Goal: Task Accomplishment & Management: Use online tool/utility

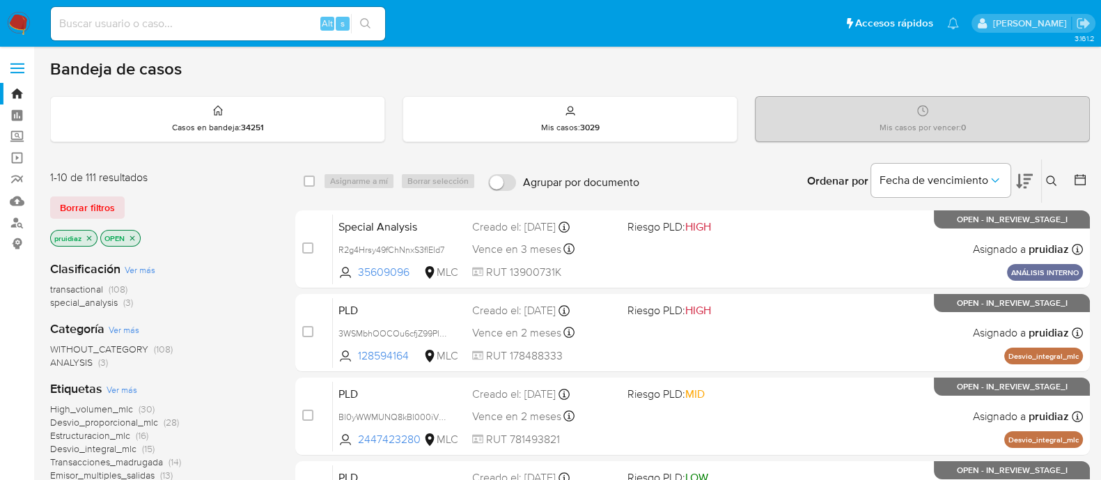
click at [1018, 182] on icon at bounding box center [1024, 181] width 17 height 15
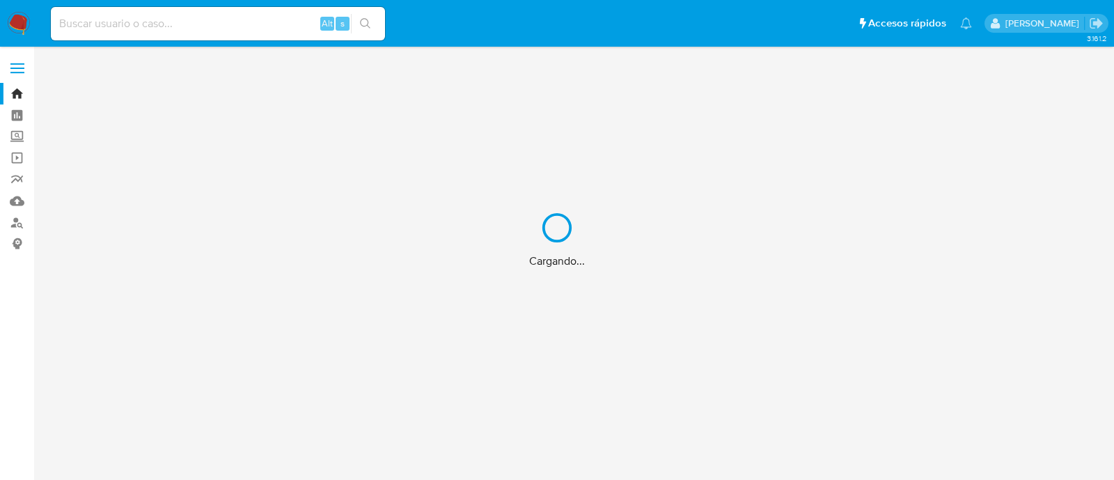
click at [1051, 189] on div "Cargando..." at bounding box center [557, 240] width 1114 height 480
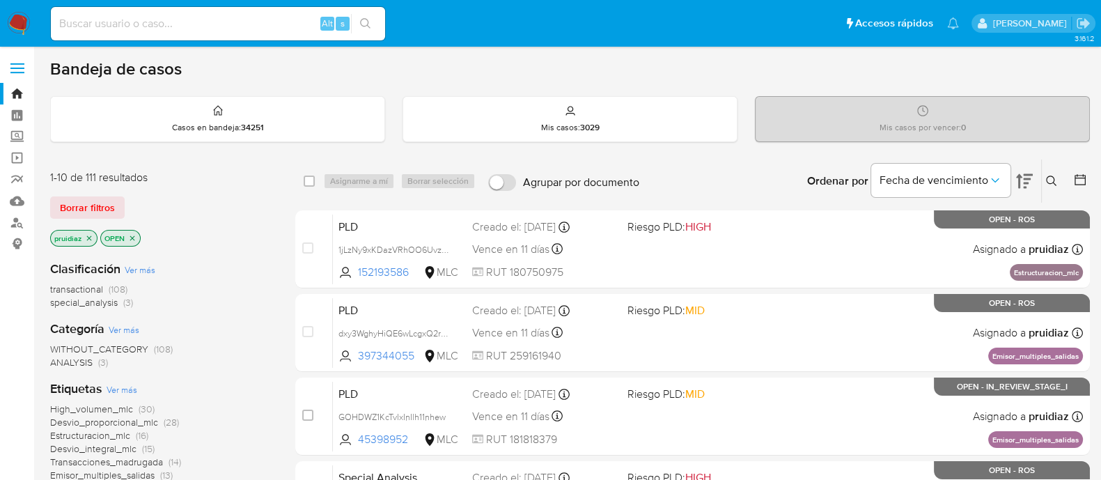
drag, startPoint x: 1028, startPoint y: 186, endPoint x: 726, endPoint y: 164, distance: 303.0
click at [726, 164] on div "Ordenar por Fecha de vencimiento No es posible ordenar los resultados mientras …" at bounding box center [868, 180] width 444 height 43
click at [91, 210] on span "Borrar filtros" at bounding box center [87, 207] width 55 height 19
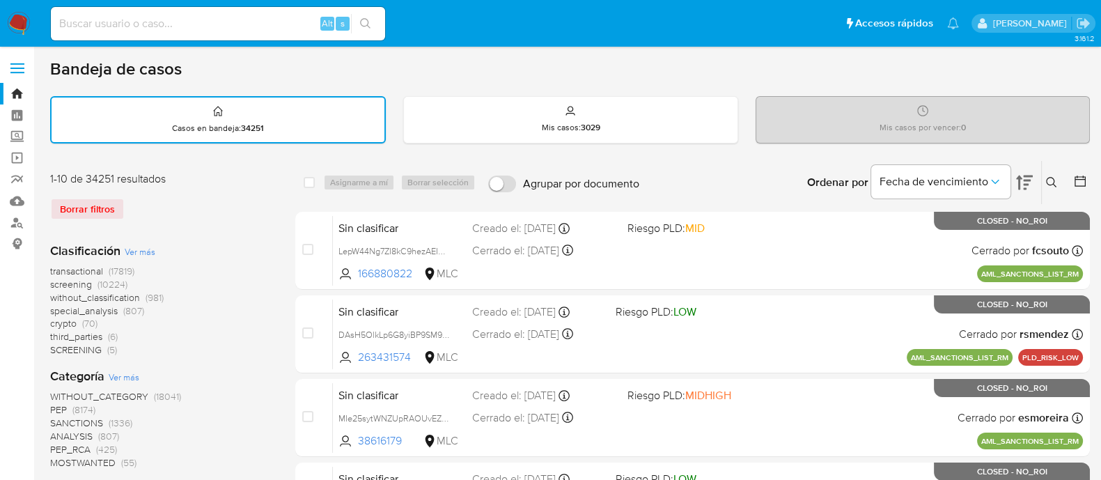
click at [22, 15] on img at bounding box center [19, 24] width 24 height 24
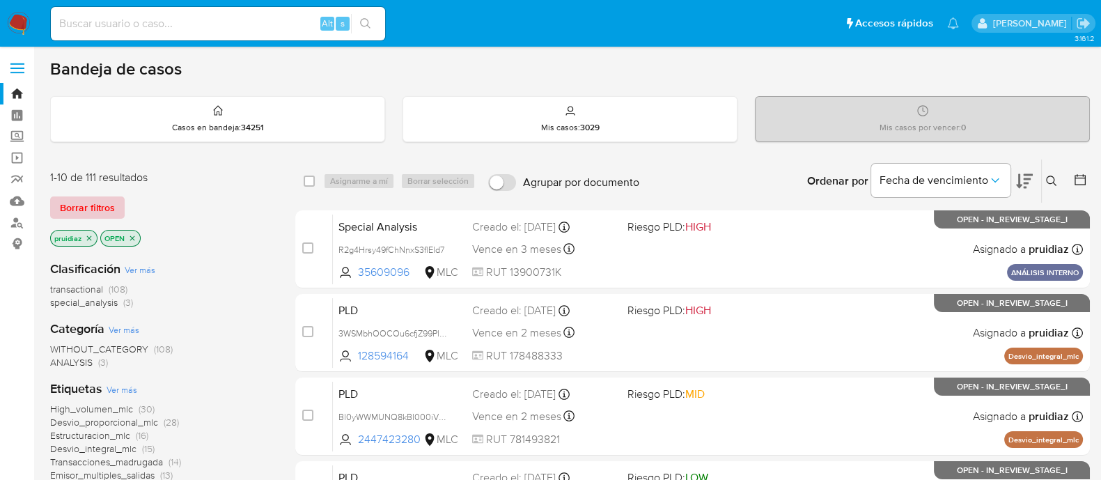
click at [98, 200] on span "Borrar filtros" at bounding box center [87, 207] width 55 height 19
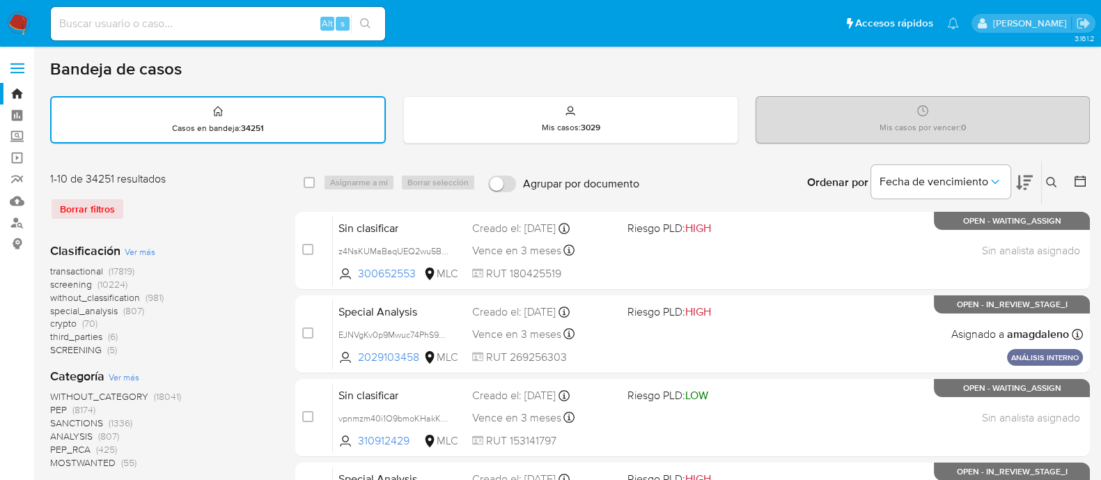
click at [1075, 174] on icon at bounding box center [1080, 181] width 14 height 14
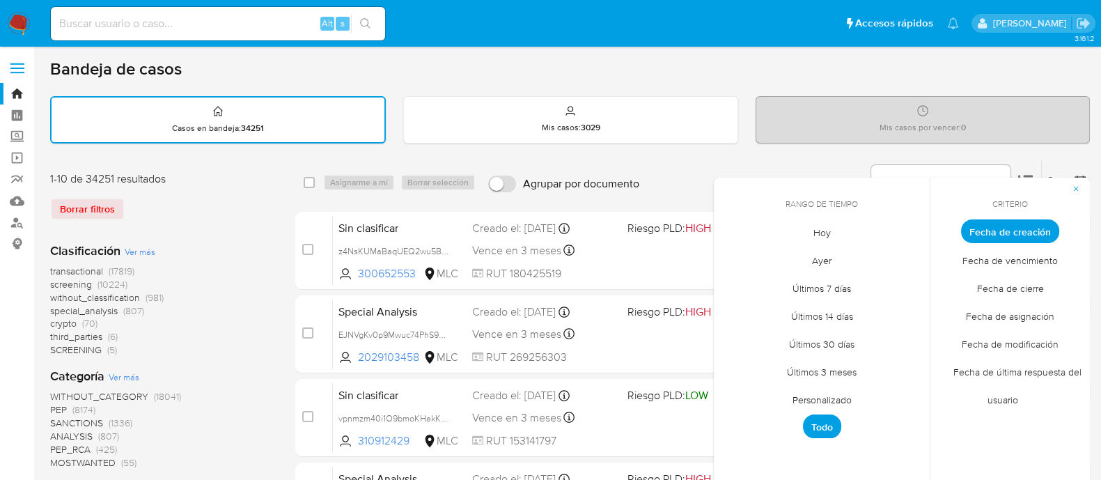
click at [813, 400] on span "Personalizado" at bounding box center [822, 399] width 88 height 29
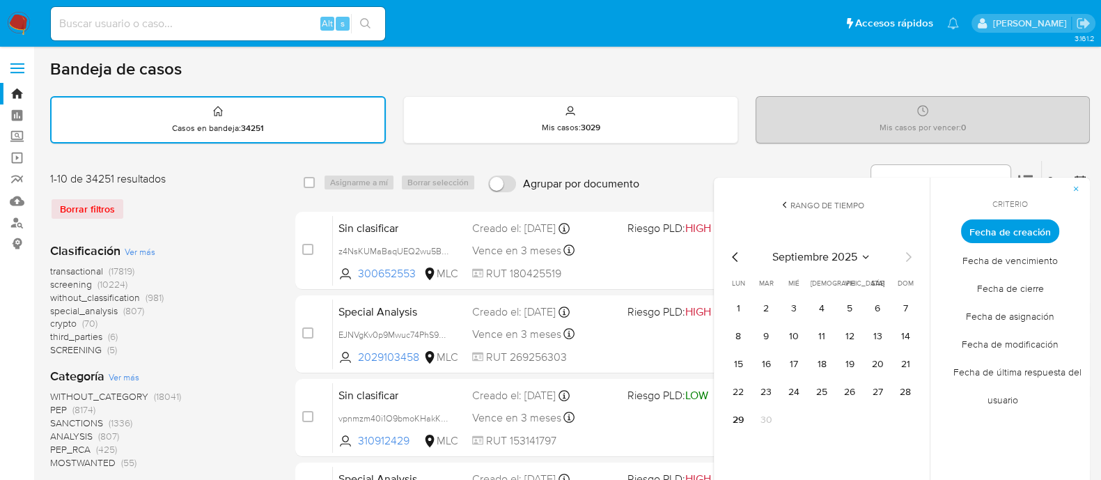
click at [738, 260] on icon "Mes anterior" at bounding box center [735, 257] width 17 height 17
click at [774, 307] on button "1" at bounding box center [766, 308] width 22 height 22
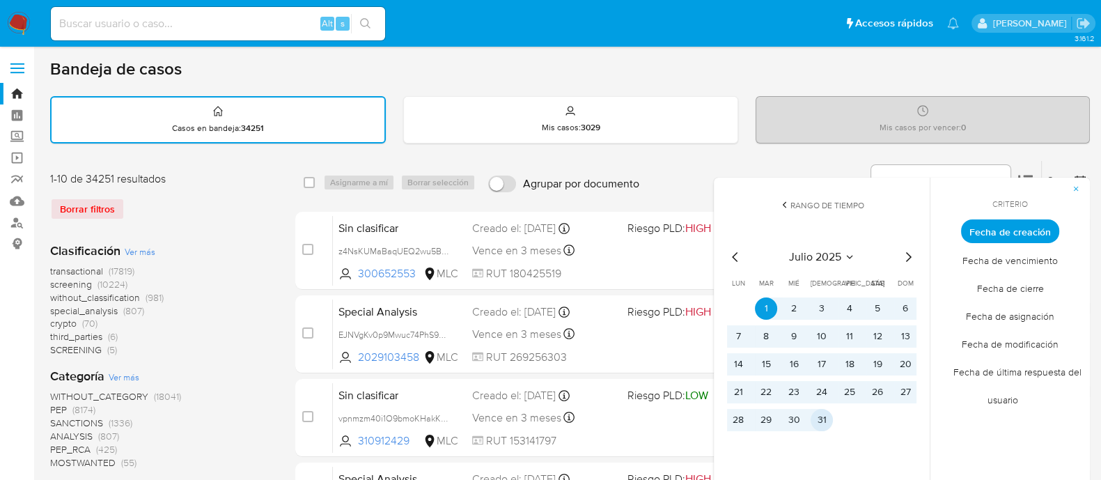
click at [827, 416] on button "31" at bounding box center [822, 420] width 22 height 22
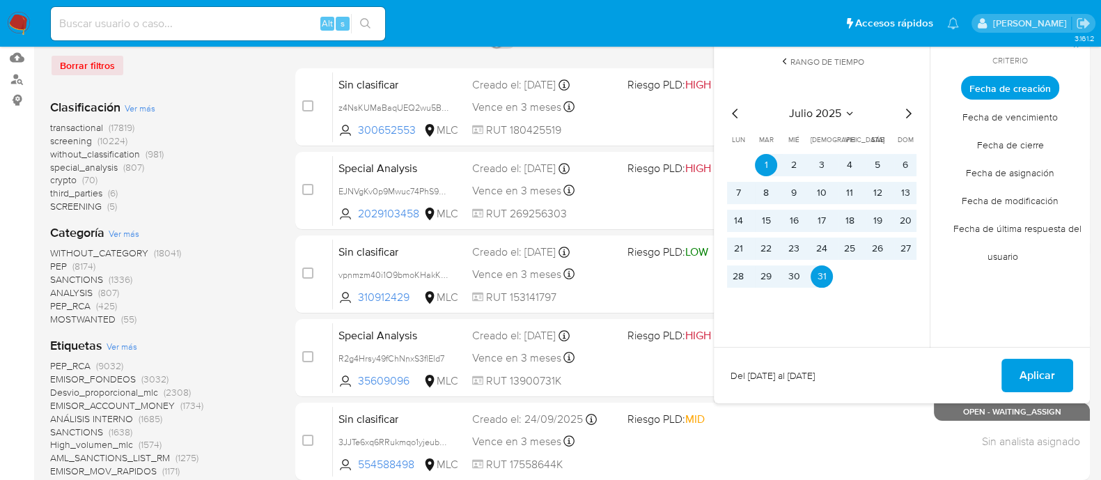
scroll to position [146, 0]
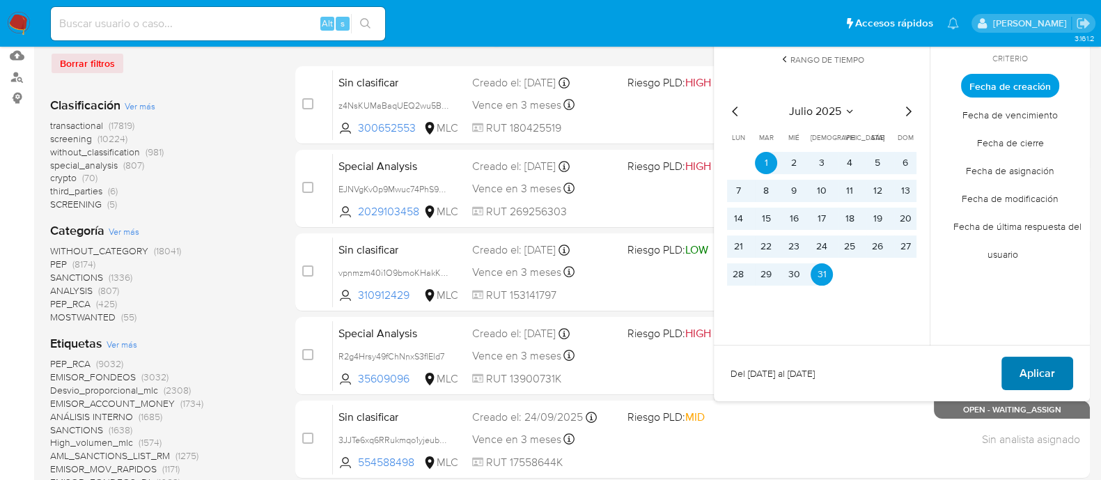
click at [1027, 372] on span "Aplicar" at bounding box center [1037, 373] width 36 height 31
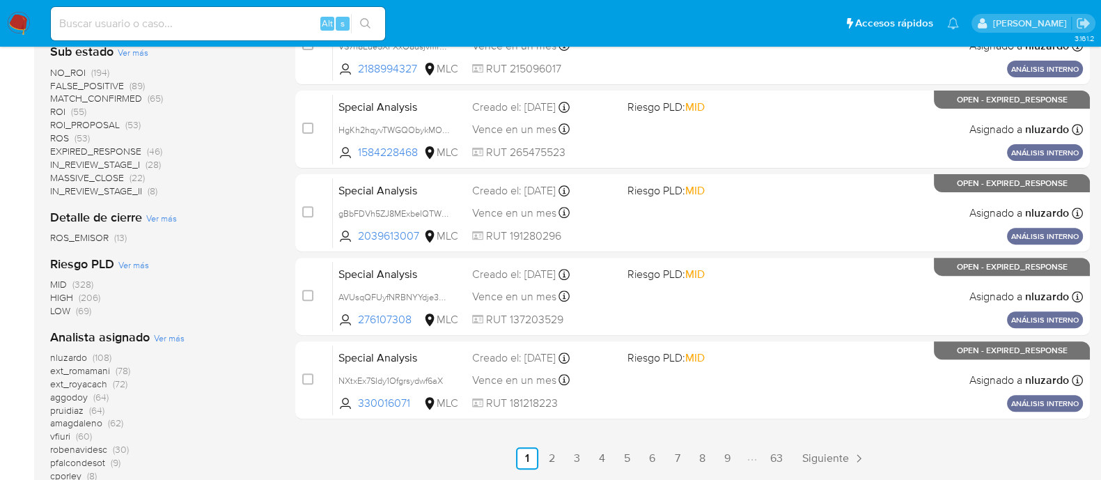
scroll to position [797, 0]
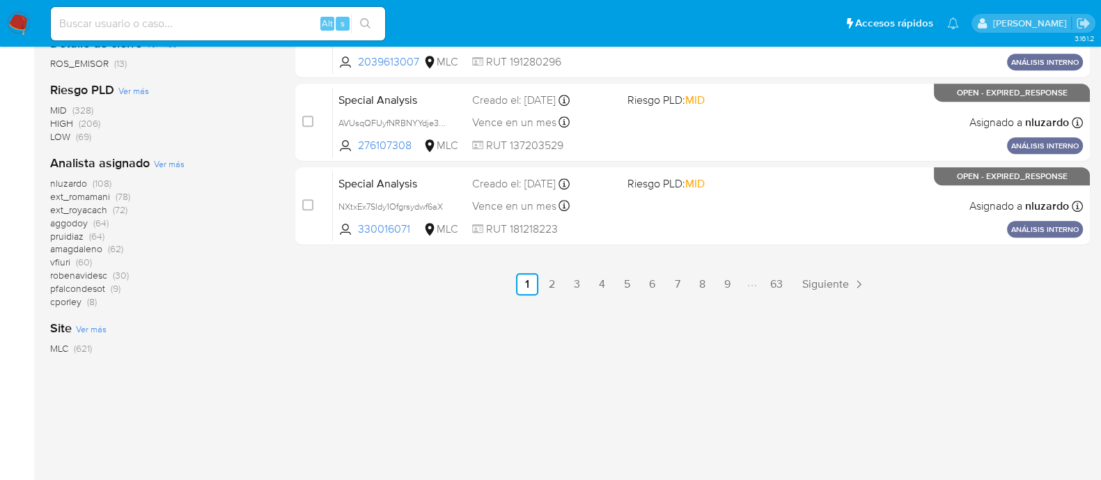
click at [73, 235] on span "pruidiaz" at bounding box center [66, 236] width 33 height 14
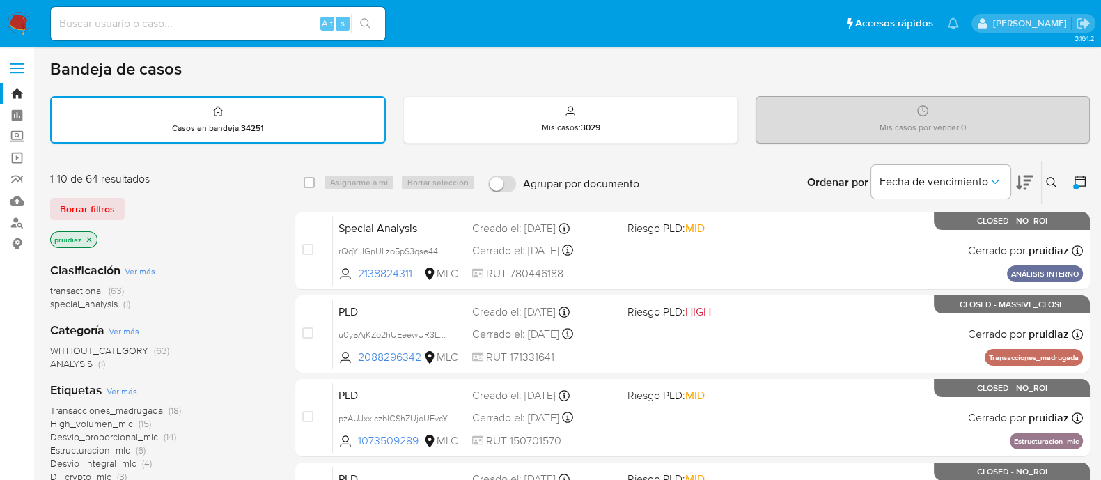
click at [1085, 183] on icon at bounding box center [1079, 180] width 11 height 11
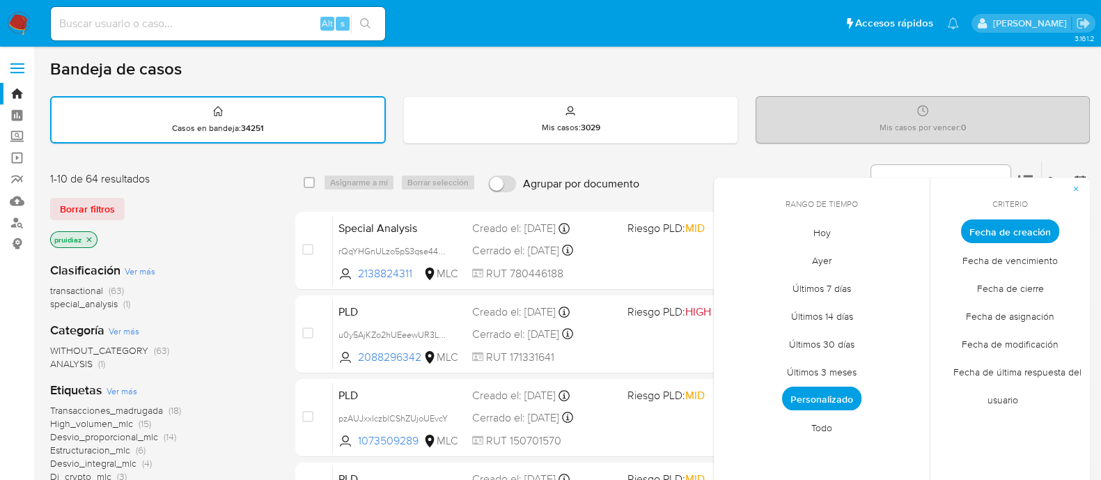
click at [1005, 229] on span "Fecha de creación" at bounding box center [1010, 231] width 98 height 24
click at [818, 393] on span "Personalizado" at bounding box center [821, 398] width 79 height 24
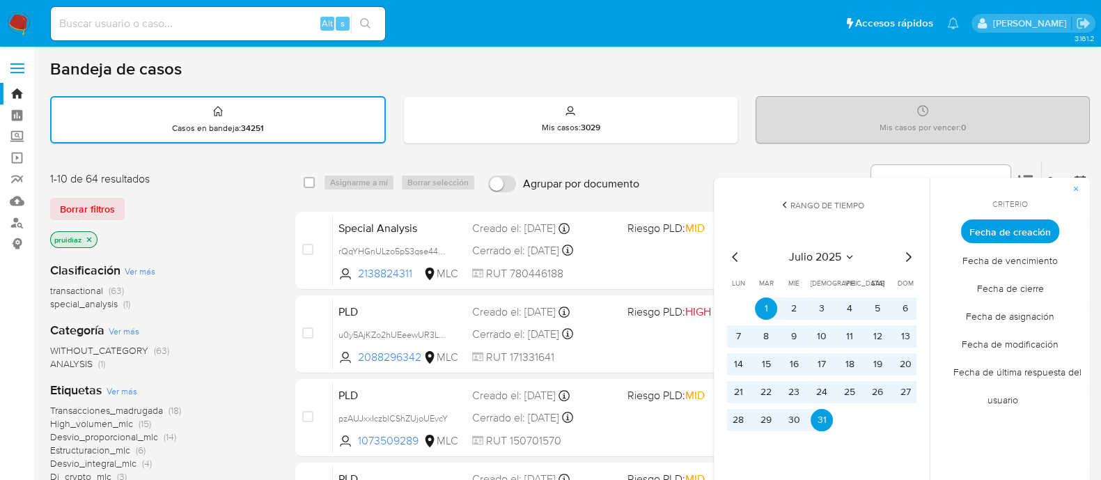
click at [903, 257] on icon "Mes siguiente" at bounding box center [908, 257] width 17 height 17
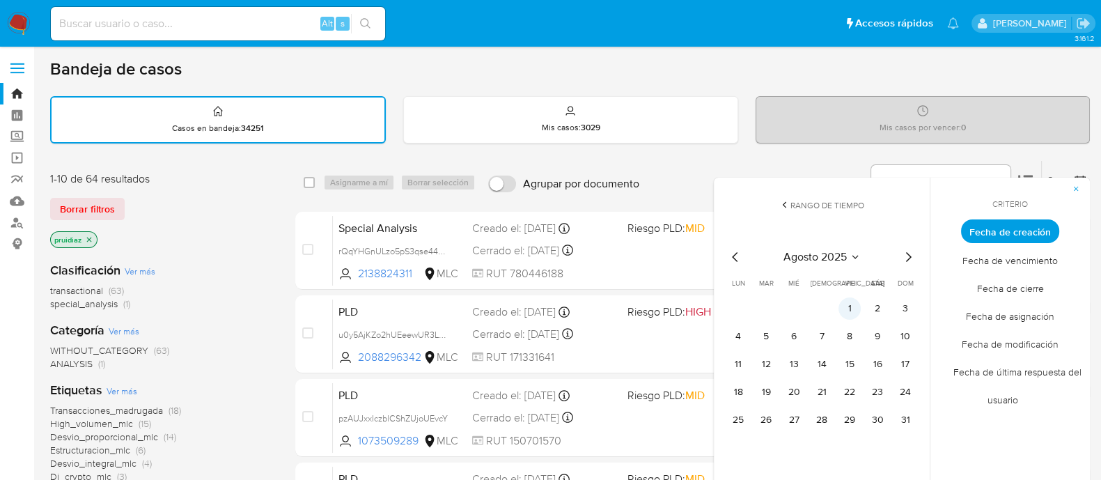
click at [840, 314] on button "1" at bounding box center [849, 308] width 22 height 22
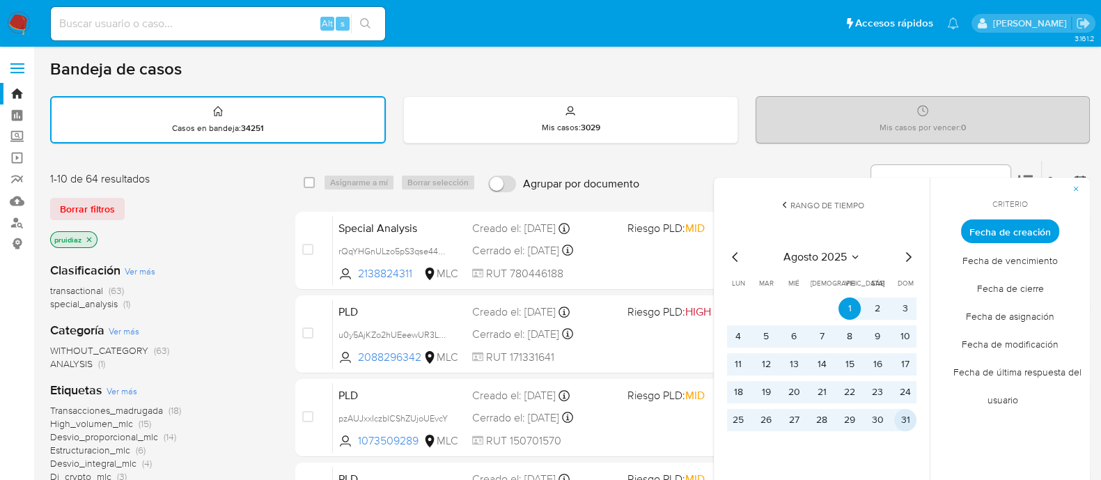
click at [898, 415] on button "31" at bounding box center [905, 420] width 22 height 22
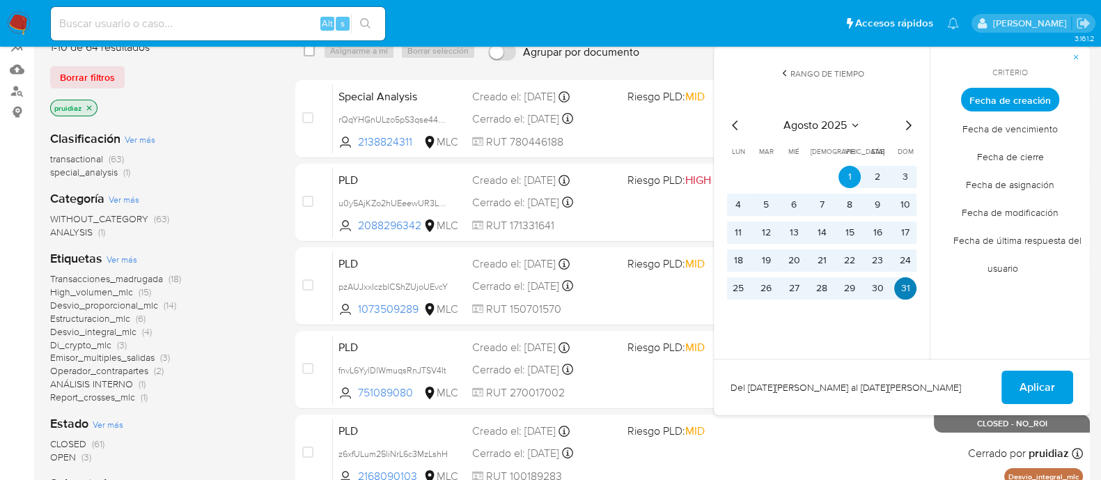
scroll to position [158, 0]
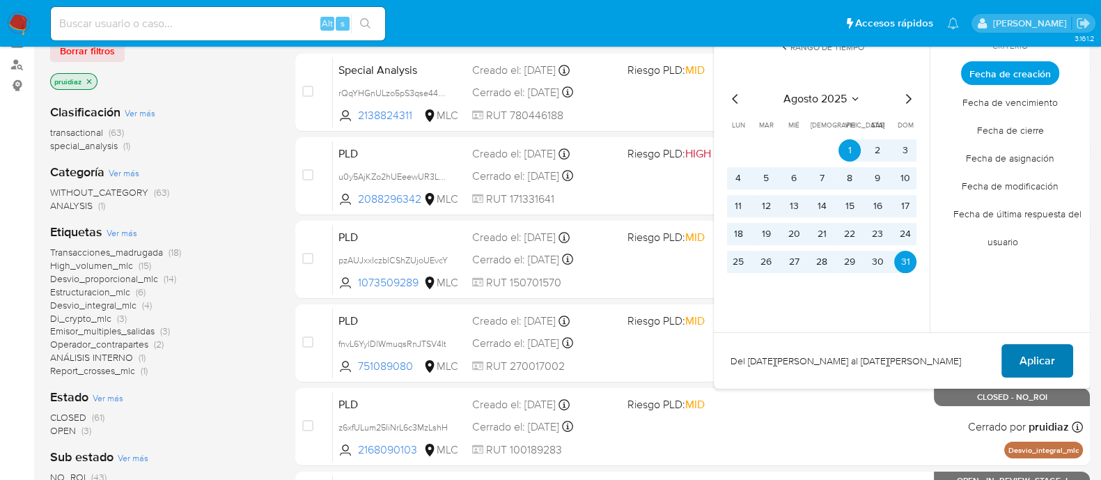
click at [1027, 355] on span "Aplicar" at bounding box center [1037, 360] width 36 height 31
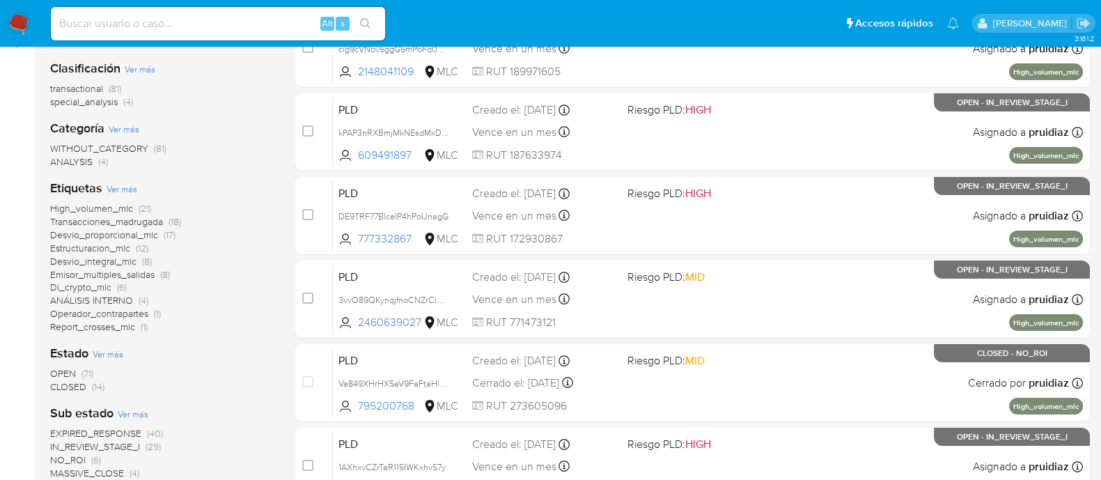
scroll to position [212, 0]
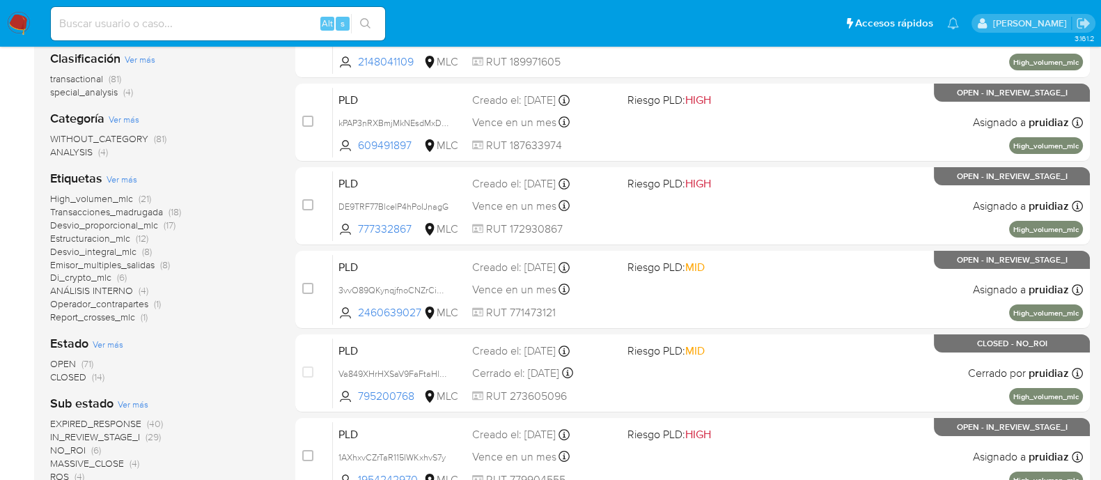
click at [57, 361] on span "OPEN" at bounding box center [63, 364] width 26 height 14
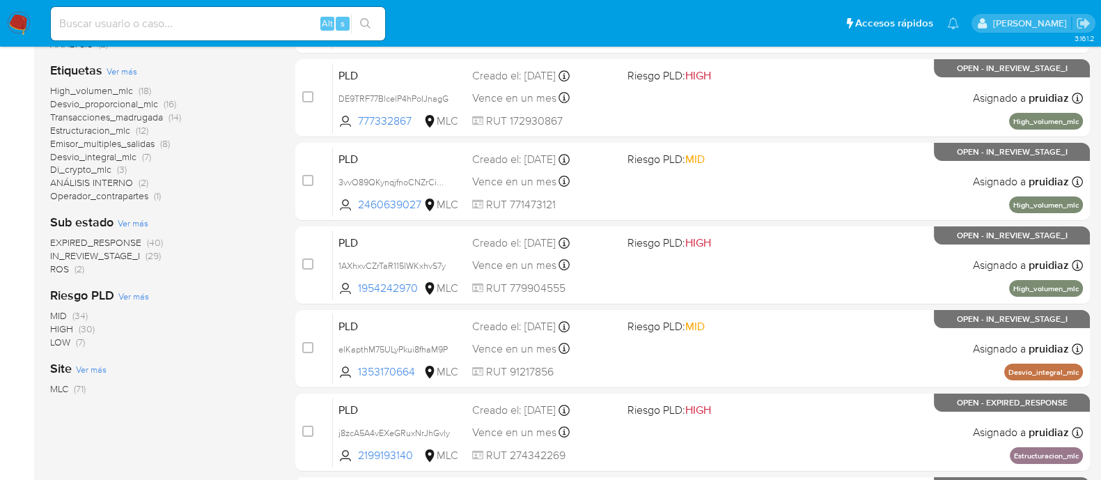
scroll to position [220, 0]
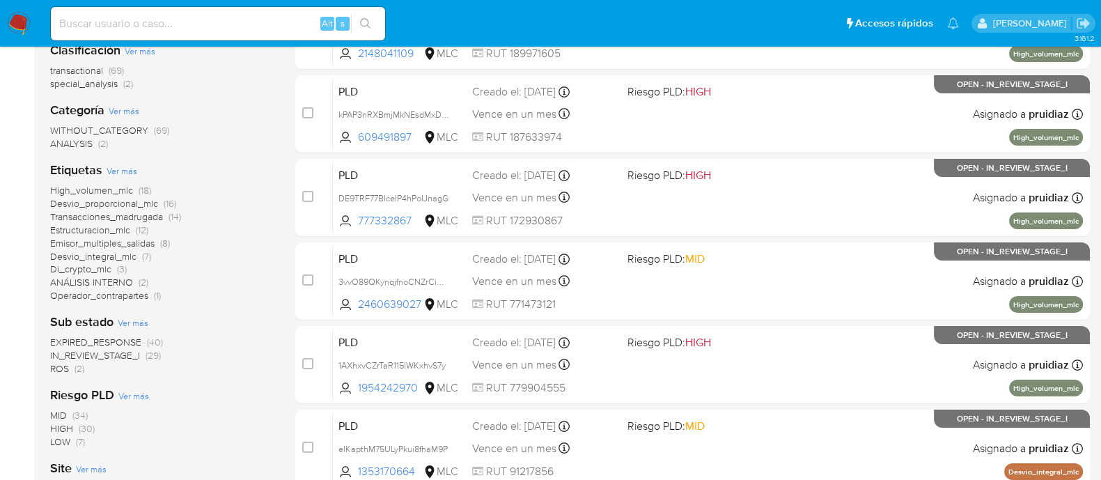
click at [110, 190] on span "High_volumen_mlc" at bounding box center [91, 190] width 83 height 14
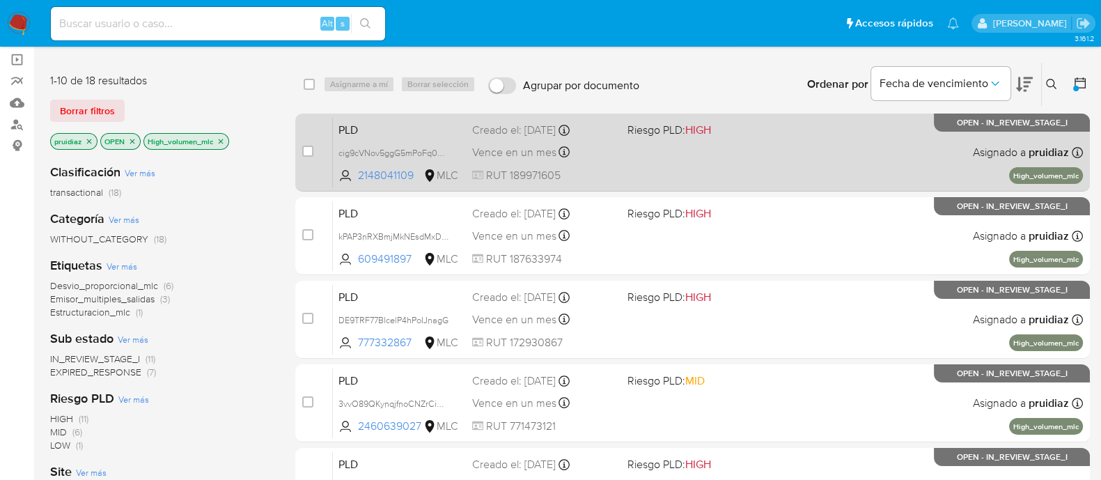
scroll to position [173, 0]
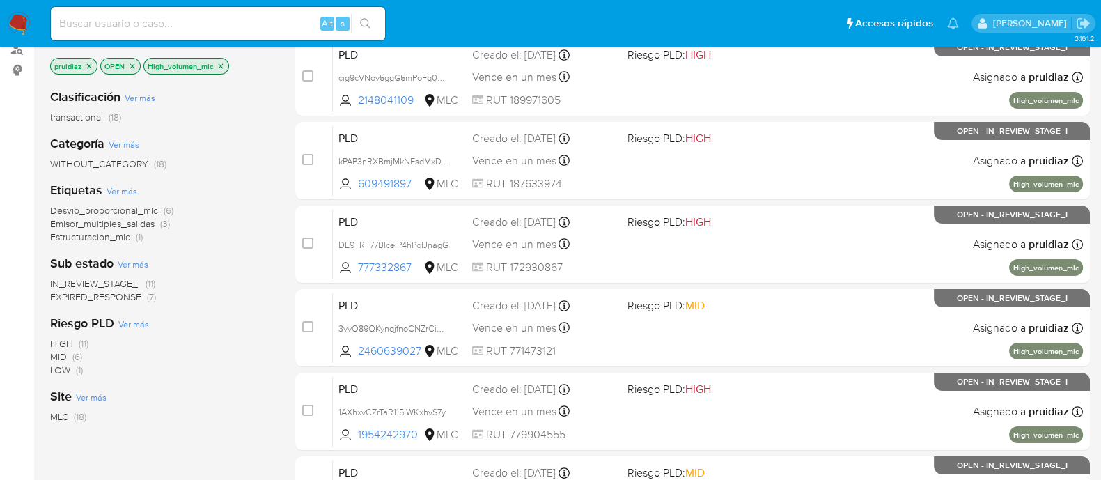
click at [17, 9] on nav "Pausado Ver notificaciones Alt s Accesos rápidos Presiona las siguientes teclas…" at bounding box center [550, 23] width 1101 height 47
